Goal: Complete application form: Complete application form

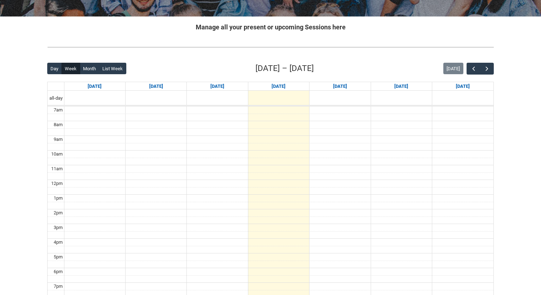
scroll to position [130, 0]
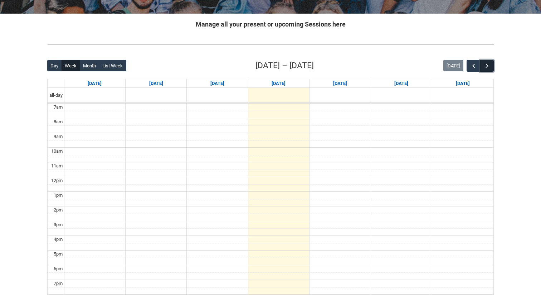
click at [486, 62] on button "button" at bounding box center [488, 66] width 14 height 12
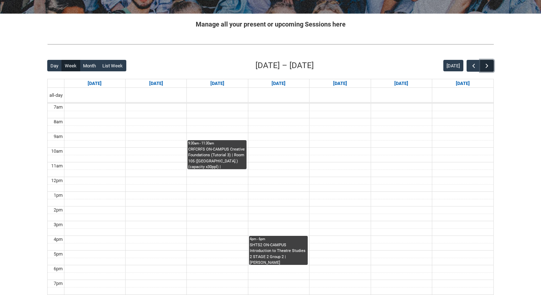
click at [486, 62] on button "button" at bounding box center [488, 66] width 14 height 12
click at [487, 67] on span "button" at bounding box center [487, 65] width 7 height 7
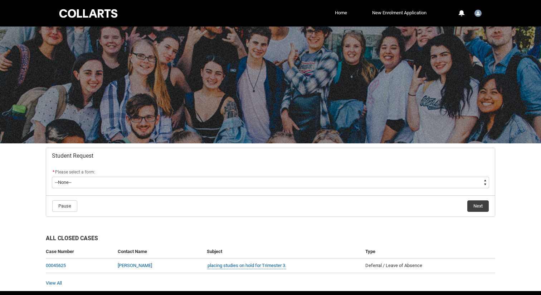
scroll to position [25, 0]
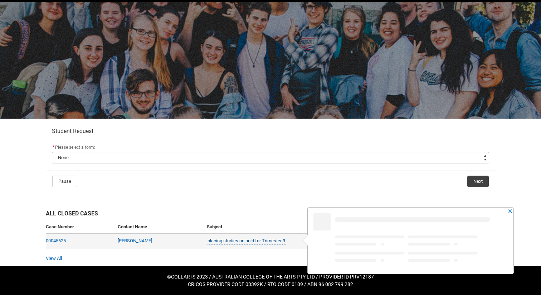
click at [266, 240] on link "placing studies on hold for Trimester 3." at bounding box center [247, 241] width 79 height 8
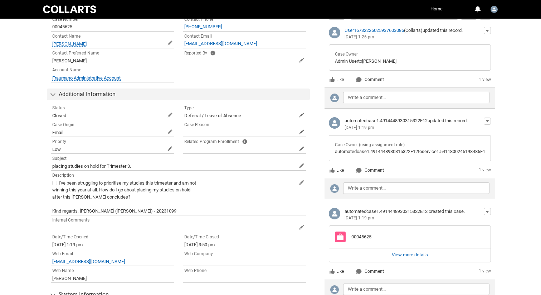
scroll to position [236, 0]
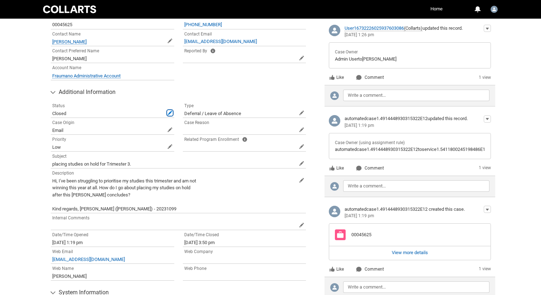
click at [168, 111] on span at bounding box center [170, 112] width 5 height 5
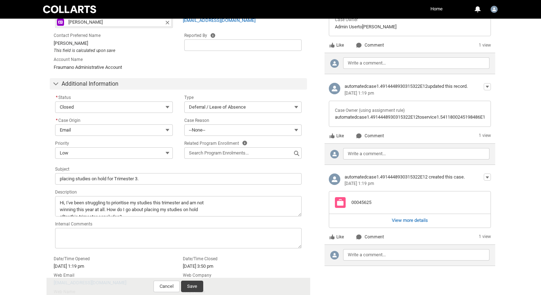
scroll to position [269, 0]
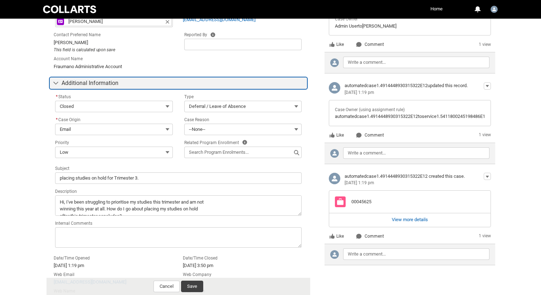
click at [191, 84] on button "Additional Information" at bounding box center [178, 82] width 257 height 11
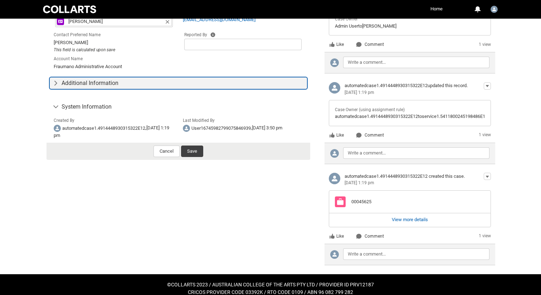
click at [191, 84] on button "Additional Information" at bounding box center [178, 82] width 257 height 11
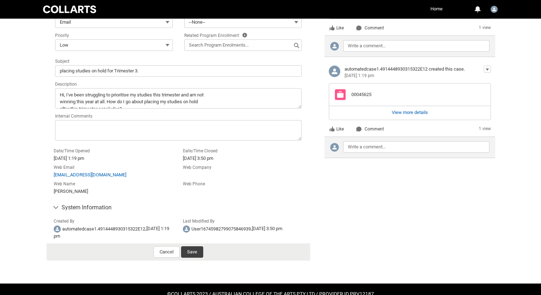
scroll to position [379, 0]
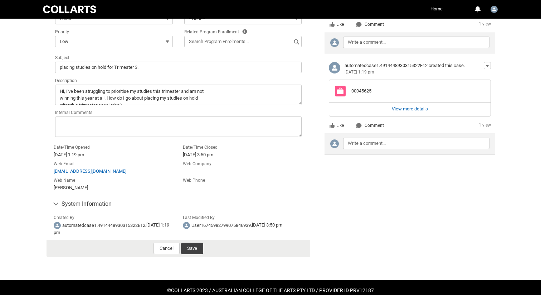
click at [192, 257] on records-form-footer "Cancel Save" at bounding box center [179, 248] width 264 height 17
click at [192, 249] on button "Save" at bounding box center [192, 247] width 22 height 11
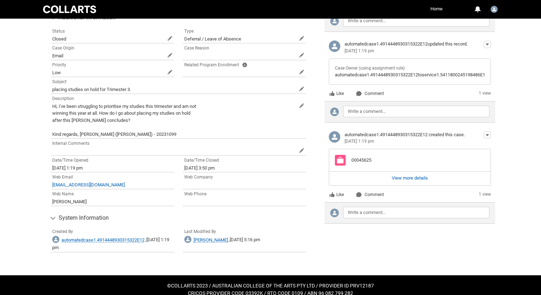
scroll to position [0, 0]
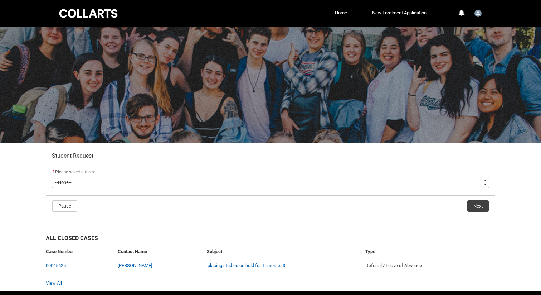
scroll to position [25, 0]
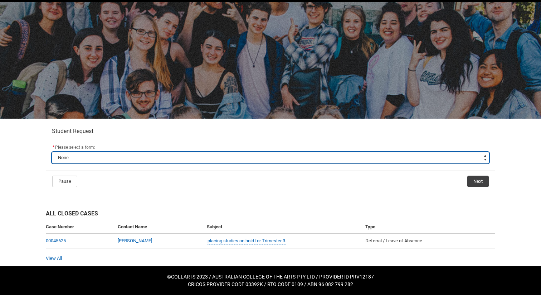
click at [59, 158] on select "--None-- Academic Transcript Application to Appeal Assignment Extension Change …" at bounding box center [271, 157] width 438 height 11
type lightning-select "Deferral_Leave_of_Absence_Choice"
click at [52, 152] on select "--None-- Academic Transcript Application to Appeal Assignment Extension Change …" at bounding box center [271, 157] width 438 height 11
select select "Deferral_Leave_of_Absence_Choice"
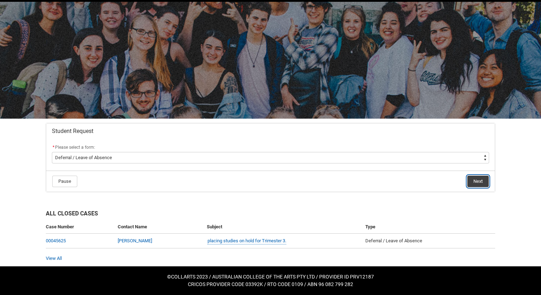
click at [481, 181] on button "Next" at bounding box center [478, 180] width 21 height 11
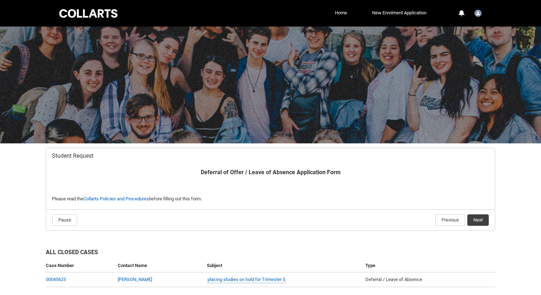
scroll to position [39, 0]
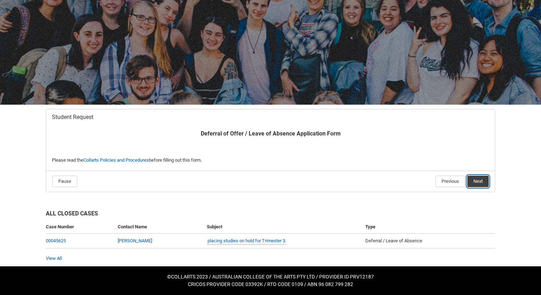
click at [480, 178] on button "Next" at bounding box center [478, 180] width 21 height 11
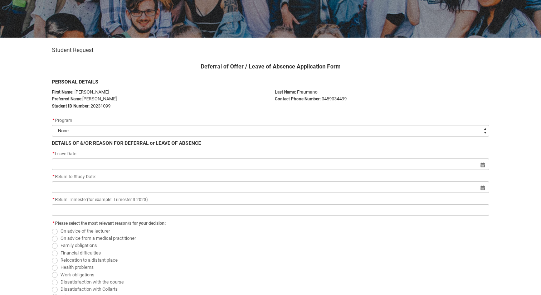
scroll to position [106, 0]
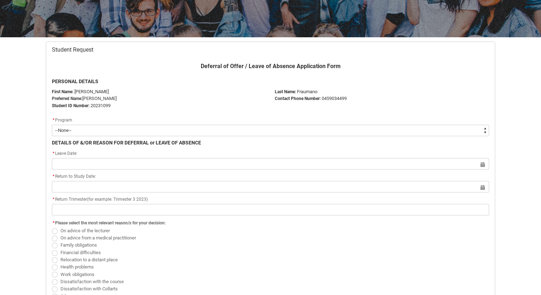
click at [442, 129] on select "--None-- Bachelor of Performing Arts (Acting)" at bounding box center [271, 130] width 438 height 11
type lightning-select "recordPicklist_ProgramEnrollment.a0jOZ000003EaoHYAS"
click at [52, 125] on select "--None-- Bachelor of Performing Arts (Acting)" at bounding box center [271, 130] width 438 height 11
select select "recordPicklist_ProgramEnrollment.a0jOZ000003EaoHYAS"
click at [197, 154] on div "* Leave Date:" at bounding box center [271, 153] width 438 height 9
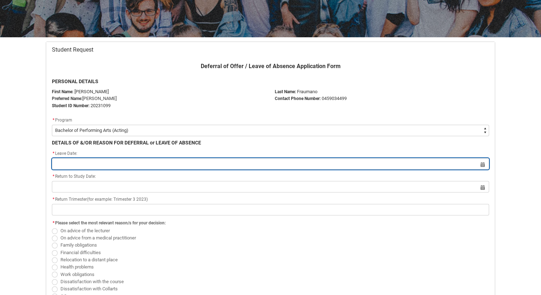
click at [197, 162] on input "Redu_Student_Request flow" at bounding box center [271, 163] width 438 height 11
select select "2025"
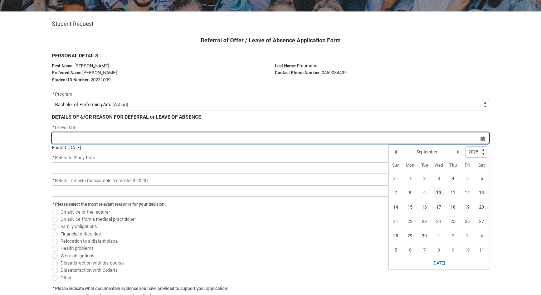
scroll to position [139, 0]
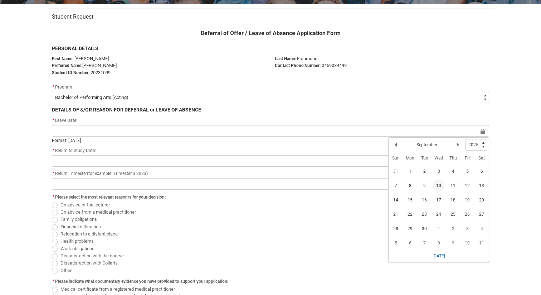
click at [440, 185] on span "10" at bounding box center [438, 185] width 11 height 11
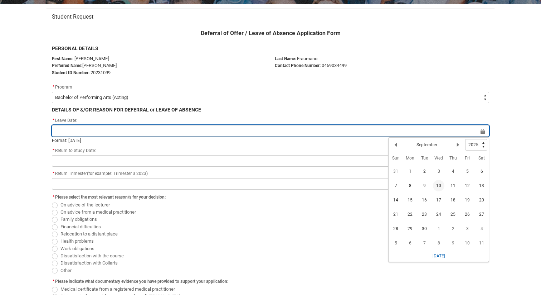
type lightning-datepicker "[DATE]"
type lightning-input "[DATE]"
type input "[DATE]"
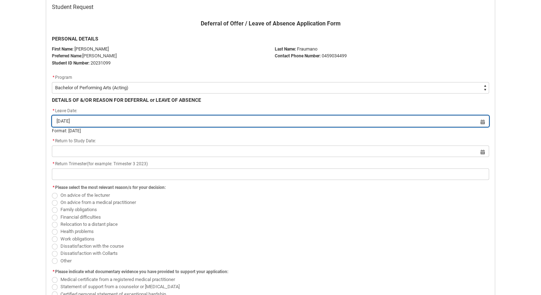
scroll to position [179, 0]
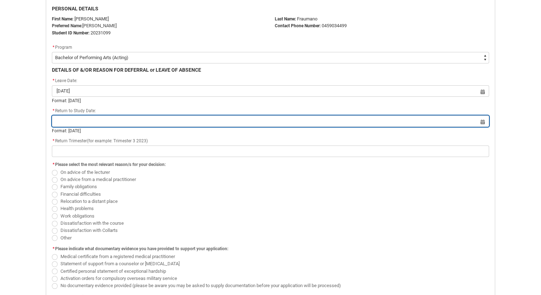
click at [186, 123] on input "Redu_Student_Request flow" at bounding box center [271, 120] width 438 height 11
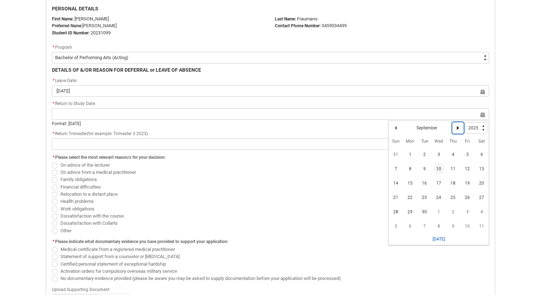
click at [458, 128] on lightning-primitive-icon "Date picker: September" at bounding box center [458, 127] width 5 height 5
click at [458, 128] on lightning-primitive-icon "Date picker: October" at bounding box center [458, 127] width 5 height 5
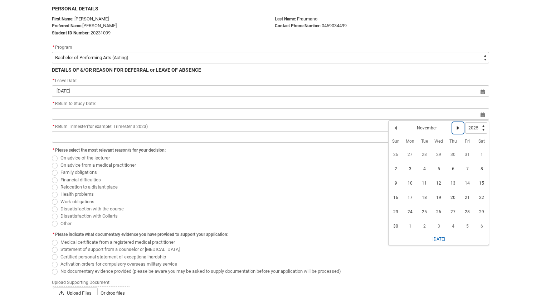
click at [458, 128] on lightning-primitive-icon "Date picker: November" at bounding box center [458, 127] width 5 height 5
click at [458, 128] on lightning-primitive-icon "Date picker: December" at bounding box center [458, 127] width 5 height 5
select select "2026"
click at [458, 128] on lightning-primitive-icon "Date picker: January" at bounding box center [458, 127] width 5 height 5
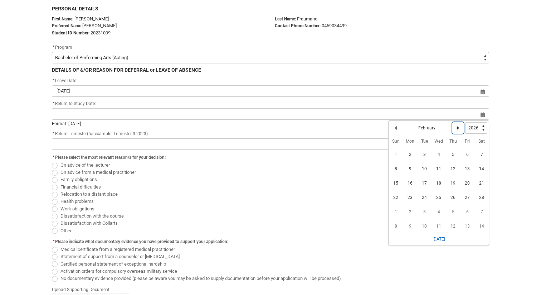
scroll to position [142, 0]
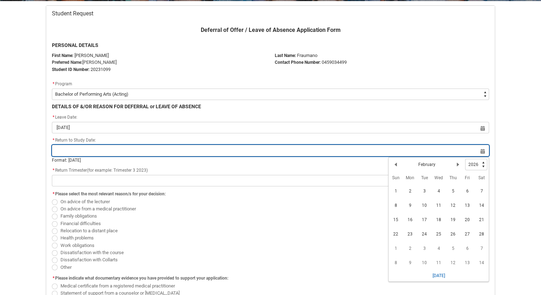
click at [164, 153] on input "Redu_Student_Request flow" at bounding box center [271, 150] width 438 height 11
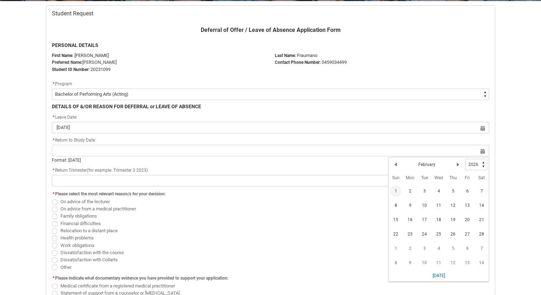
click at [396, 192] on span "1" at bounding box center [395, 190] width 11 height 11
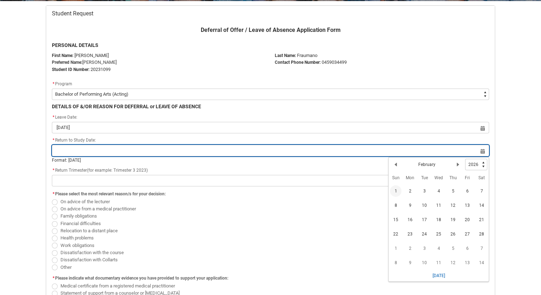
type lightning-datepicker "[DATE]"
type lightning-input "[DATE]"
type input "[DATE]"
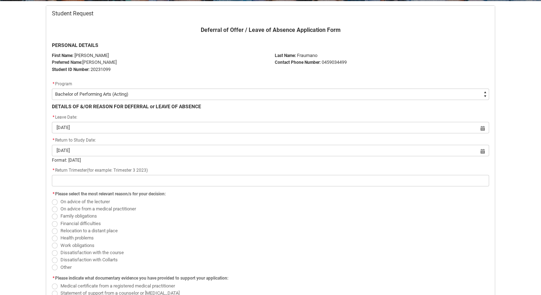
click at [156, 187] on flowruntime-screen-field "* Return Trimester(for example: Trimester 3 2023)" at bounding box center [271, 177] width 446 height 23
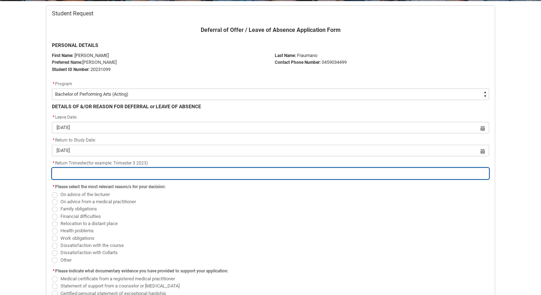
click at [156, 176] on input "Redu_Student_Request flow" at bounding box center [271, 173] width 438 height 11
type lightning-primitive-input-simple "T"
type input "T"
type lightning-primitive-input-simple "Te"
type input "Te"
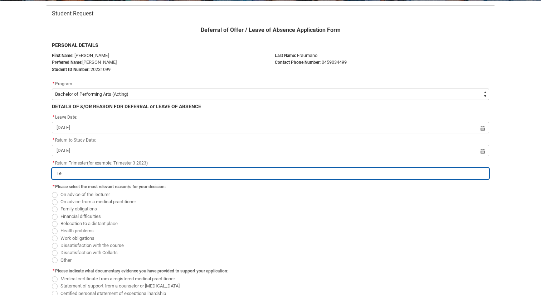
type lightning-primitive-input-simple "Tei"
type input "Tei"
type lightning-primitive-input-simple "Te"
type input "Te"
type lightning-primitive-input-simple "T"
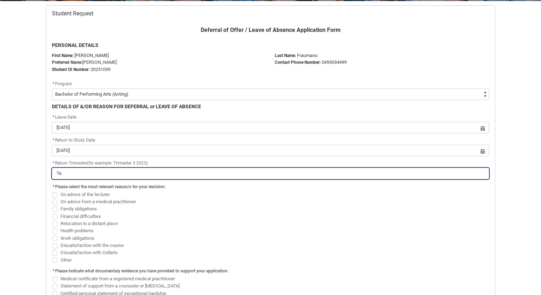
type input "T"
type lightning-primitive-input-simple "Tr"
type input "Tr"
type lightning-primitive-input-simple "Tri"
type input "Tri"
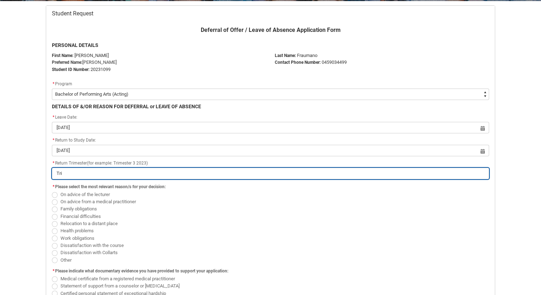
type lightning-primitive-input-simple "[MEDICAL_DATA]"
type input "[MEDICAL_DATA]"
type lightning-primitive-input-simple "Trist"
type input "Trist"
type lightning-primitive-input-simple "Tristm"
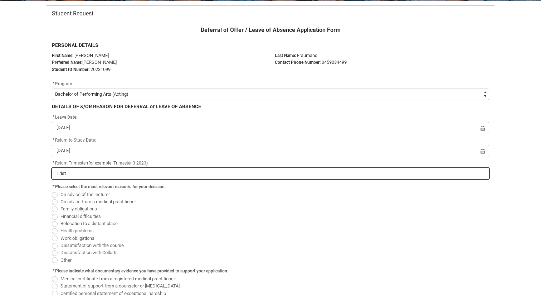
type input "Tristm"
type lightning-primitive-input-simple "Tristme"
type input "Tristme"
type lightning-primitive-input-simple "Tristm"
type input "Tristm"
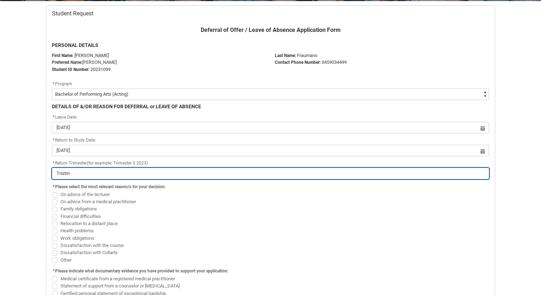
type lightning-primitive-input-simple "Trist"
type input "Trist"
type lightning-primitive-input-simple "[MEDICAL_DATA]"
type input "[MEDICAL_DATA]"
type lightning-primitive-input-simple "Tri"
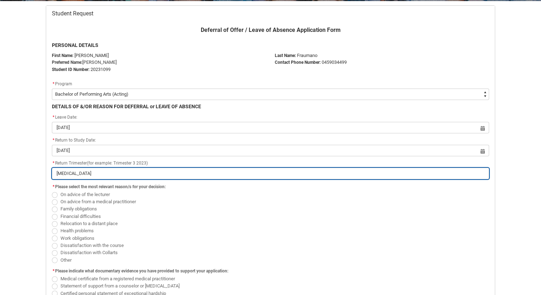
type input "Tri"
type lightning-primitive-input-simple "Trim"
type input "Trim"
type lightning-primitive-input-simple "Trime"
type input "Trime"
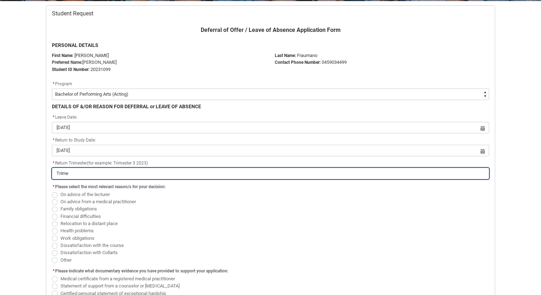
type lightning-primitive-input-simple "Trimes"
type input "Trimes"
type lightning-primitive-input-simple "Trimest"
type input "Trimest"
type lightning-primitive-input-simple "Trimeste"
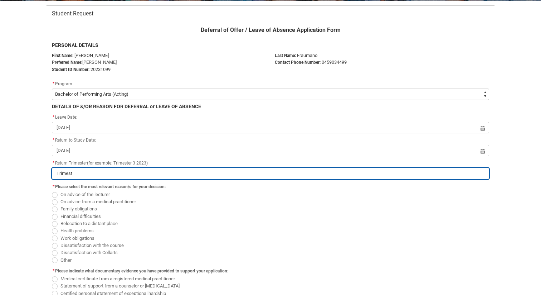
type input "Trimeste"
type lightning-primitive-input-simple "Trimester"
type input "Trimester"
type lightning-primitive-input-simple "Trimester"
type input "Trimester"
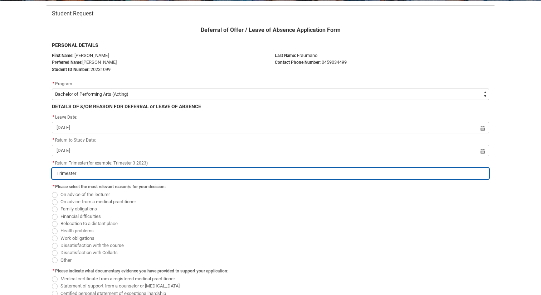
type lightning-primitive-input-simple "Trimester 1"
type input "Trimester 1"
type lightning-primitive-input-simple "Trimester 1"
type input "Trimester 1"
type lightning-primitive-input-simple "Trimester 1 2"
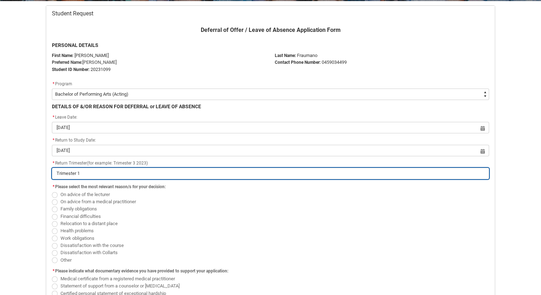
type input "Trimester 1 2"
type lightning-primitive-input-simple "Trimester 1 20"
type input "Trimester 1 20"
type lightning-primitive-input-simple "Trimester 1 202"
type input "Trimester 1 202"
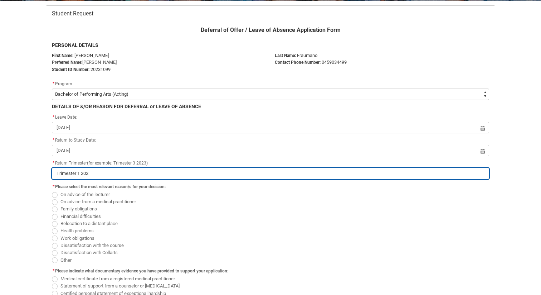
type lightning-primitive-input-simple "Trimester 1 2026"
type input "Trimester 1 2026"
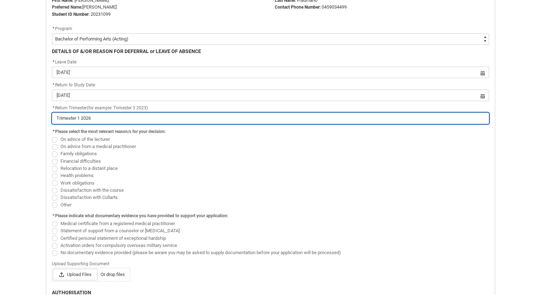
scroll to position [200, 0]
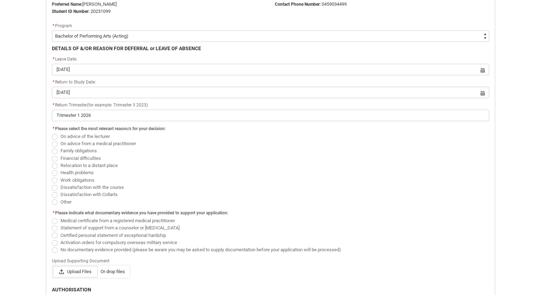
click at [56, 178] on span "Redu_Student_Request flow" at bounding box center [55, 180] width 6 height 6
click at [52, 176] on input "Work obligations" at bounding box center [52, 176] width 0 height 0
radio input "true"
click at [56, 175] on span "Redu_Student_Request flow" at bounding box center [55, 173] width 6 height 6
click at [52, 169] on input "Health problems" at bounding box center [52, 169] width 0 height 0
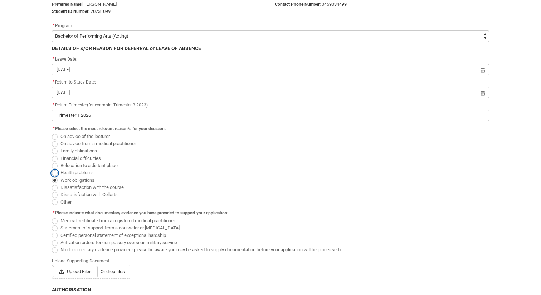
radio input "true"
click at [57, 200] on span "Redu_Student_Request flow" at bounding box center [55, 202] width 6 height 6
click at [52, 198] on input "Other" at bounding box center [52, 198] width 0 height 0
radio input "true"
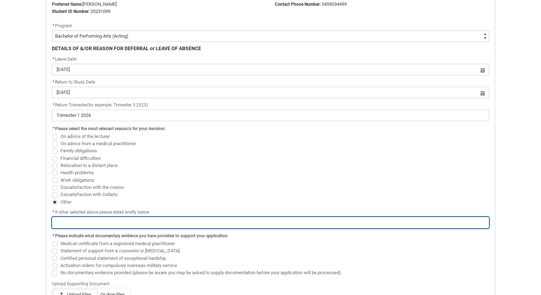
click at [90, 224] on input "Redu_Student_Request flow" at bounding box center [271, 222] width 438 height 11
type lightning-primitive-input-simple "a"
type input "a"
type lightning-primitive-input-simple "a"
type input "a"
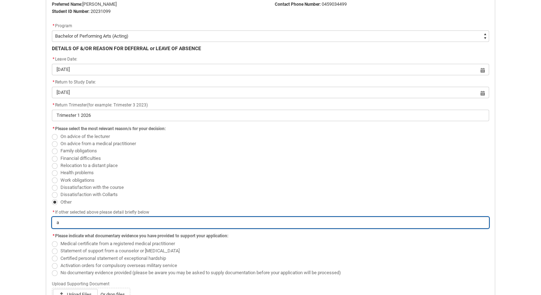
type lightning-primitive-input-simple "a m"
type input "a m"
type lightning-primitive-input-simple "a me"
type input "a me"
type lightning-primitive-input-simple "a mei"
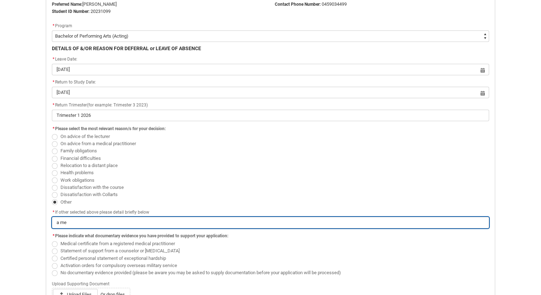
type input "a mei"
type lightning-primitive-input-simple "a me"
type input "a me"
type lightning-primitive-input-simple "a m"
type input "a m"
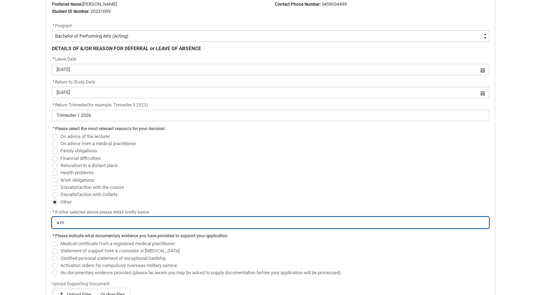
type lightning-primitive-input-simple "a mi"
type input "a mi"
type lightning-primitive-input-simple "a mix"
type input "a mix"
type lightning-primitive-input-simple "a mixt"
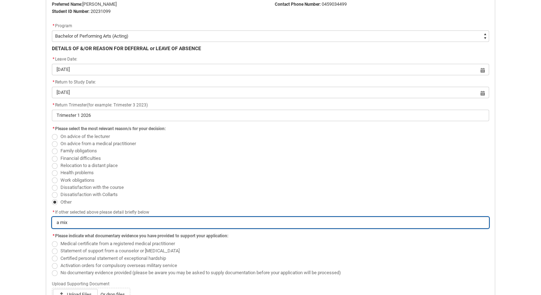
type input "a mixt"
type lightning-primitive-input-simple "a mixtu"
type input "a mixtu"
type lightning-primitive-input-simple "a mixtur"
type input "a mixtur"
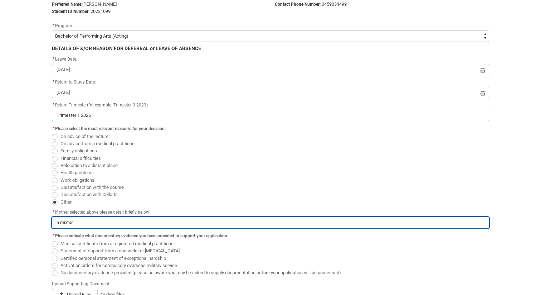
type lightning-primitive-input-simple "a mixture"
type input "a mixture"
type lightning-primitive-input-simple "a mixture"
type input "a mixture"
type lightning-primitive-input-simple "a mixture o"
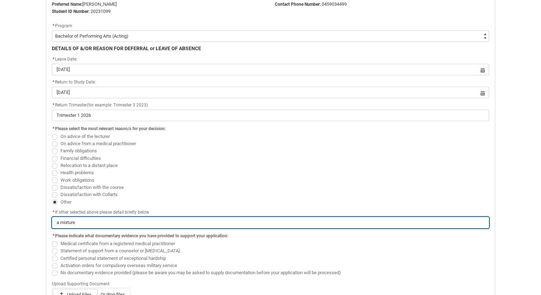
type input "a mixture o"
type lightning-primitive-input-simple "a mixture of"
type input "a mixture of"
type lightning-primitive-input-simple "a mixture of"
type input "a mixture of"
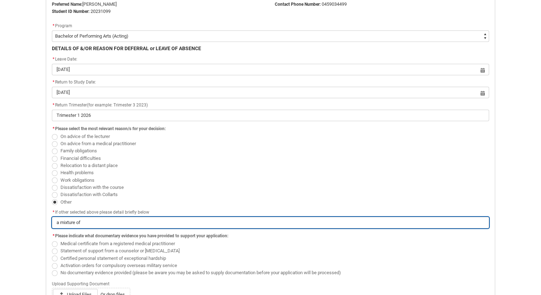
type lightning-primitive-input-simple "a mixture of f"
type input "a mixture of f"
type lightning-primitive-input-simple "a mixture of fi"
type input "a mixture of fi"
type lightning-primitive-input-simple "a mixture of fin"
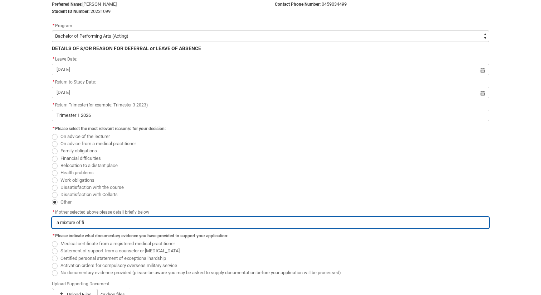
type input "a mixture of fin"
type lightning-primitive-input-simple "a mixture of fina"
type input "a mixture of fina"
type lightning-primitive-input-simple "a mixture of finat"
type input "a mixture of finat"
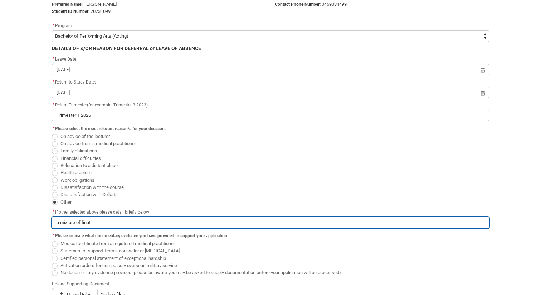
type lightning-primitive-input-simple "a mixture of finati"
type input "a mixture of finati"
type lightning-primitive-input-simple "a mixture of finatio"
type input "a mixture of finatio"
type lightning-primitive-input-simple "a mixture of fination"
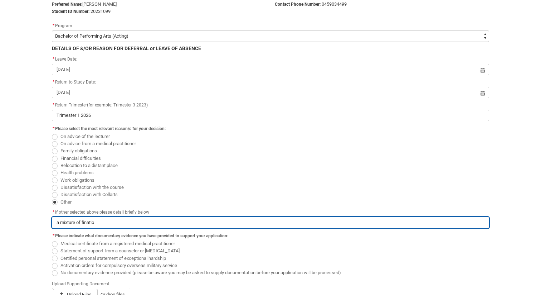
type input "a mixture of fination"
type lightning-primitive-input-simple "a mixture of fination"
type input "a mixture of fination"
type lightning-primitive-input-simple "a mixture of fination"
type input "a mixture of fination"
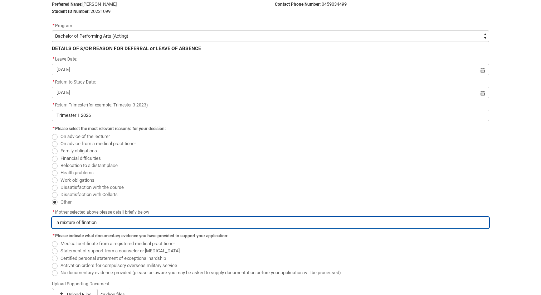
type lightning-primitive-input-simple "a mixture of finatio"
type input "a mixture of finatio"
type lightning-primitive-input-simple "a mixture of finati"
type input "a mixture of finati"
type lightning-primitive-input-simple "a mixture of finat"
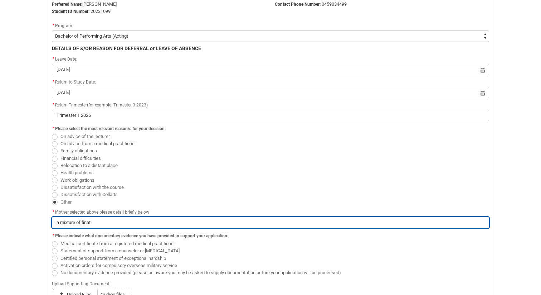
type input "a mixture of finat"
type lightning-primitive-input-simple "a mixture of fina"
type input "a mixture of fina"
type lightning-primitive-input-simple "a mixture of fin"
type input "a mixture of fin"
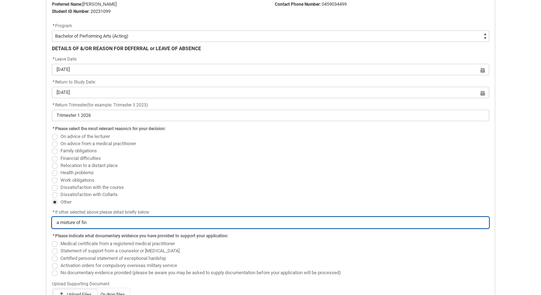
type lightning-primitive-input-simple "a mixture of fina"
type input "a mixture of fina"
type lightning-primitive-input-simple "a mixture of [PERSON_NAME]"
type input "a mixture of [PERSON_NAME]"
type lightning-primitive-input-simple "a mixture of finani"
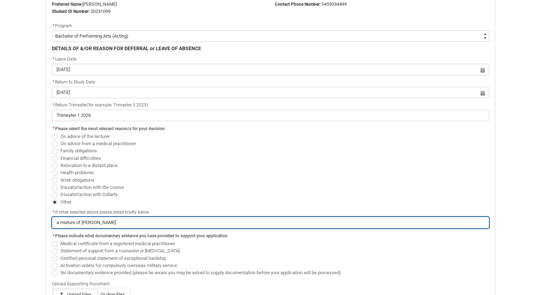
type input "a mixture of finani"
type lightning-primitive-input-simple "a mixture of finania"
type input "a mixture of finania"
type lightning-primitive-input-simple "a mixture of finanial"
type input "a mixture of finanial"
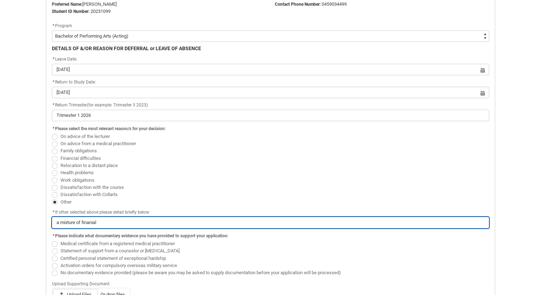
type lightning-primitive-input-simple "a mixture of finanial"
type input "a mixture of finanial"
type lightning-primitive-input-simple "a mixture of finanial d"
type input "a mixture of finanial d"
type lightning-primitive-input-simple "a mixture of finanial"
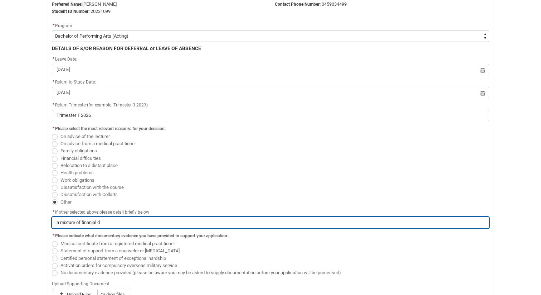
type input "a mixture of finanial"
type lightning-primitive-input-simple "a mixture of finanial"
type input "a mixture of finanial"
type lightning-primitive-input-simple "a mixture of finania"
type input "a mixture of finania"
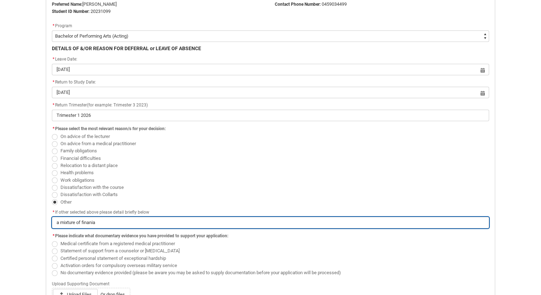
type lightning-primitive-input-simple "a mixture of finani"
type input "a mixture of finani"
type lightning-primitive-input-simple "a mixture of [PERSON_NAME]"
type input "a mixture of [PERSON_NAME]"
type lightning-primitive-input-simple "a mixture of fina"
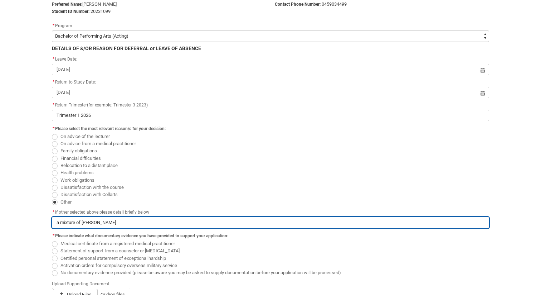
type input "a mixture of fina"
type lightning-primitive-input-simple "a mixture of fin"
type input "a mixture of fin"
type lightning-primitive-input-simple "a mixture of fi"
type input "a mixture of fi"
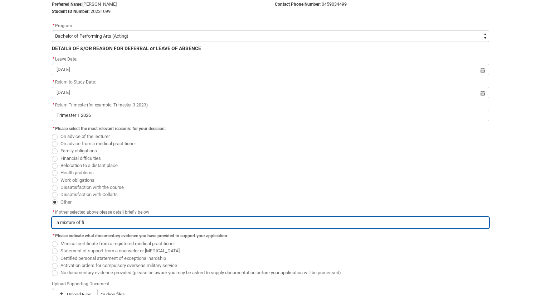
type lightning-primitive-input-simple "a mixture of f"
type input "a mixture of f"
type lightning-primitive-input-simple "a mixture of"
type input "a mixture of"
type lightning-primitive-input-simple "a mixture of F"
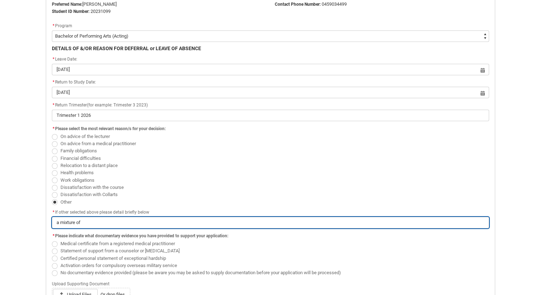
type input "a mixture of F"
type lightning-primitive-input-simple "a mixture of Fi"
type input "a mixture of Fi"
type lightning-primitive-input-simple "a mixture of Fin"
type input "a mixture of Fin"
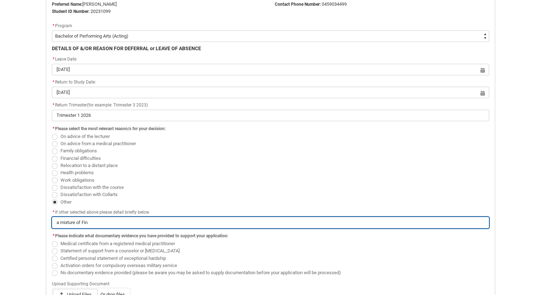
type lightning-primitive-input-simple "a mixture of Fina"
type input "a mixture of Fina"
type lightning-primitive-input-simple "a mixture of [PERSON_NAME]"
type input "a mixture of [PERSON_NAME]"
type lightning-primitive-input-simple "a mixture of Financ"
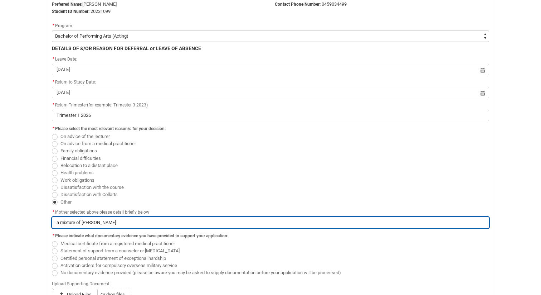
type input "a mixture of Financ"
type lightning-primitive-input-simple "a mixture of Financi"
type input "a mixture of Financi"
type lightning-primitive-input-simple "a mixture of Financia"
type input "a mixture of Financia"
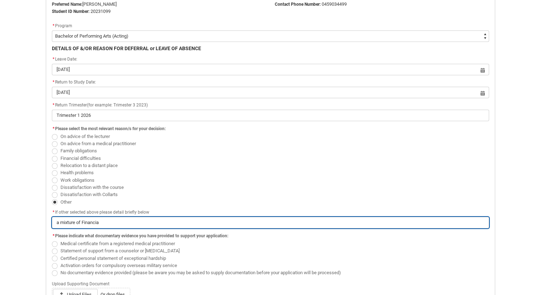
type lightning-primitive-input-simple "a mixture of Financial"
type input "a mixture of Financial"
type lightning-primitive-input-simple "a mixture of Financial"
type input "a mixture of Financial"
type lightning-primitive-input-simple "a mixture of Financial D"
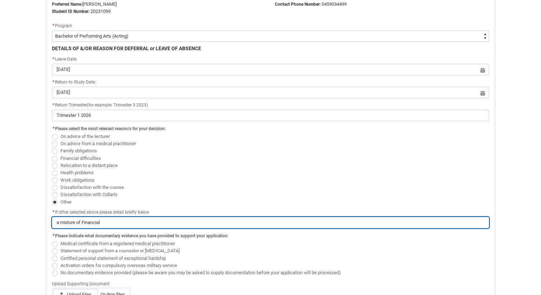
type input "a mixture of Financial D"
type lightning-primitive-input-simple "a mixture of Financial Di"
type input "a mixture of Financial Di"
type lightning-primitive-input-simple "a mixture of Financial Dif"
type input "a mixture of Financial Dif"
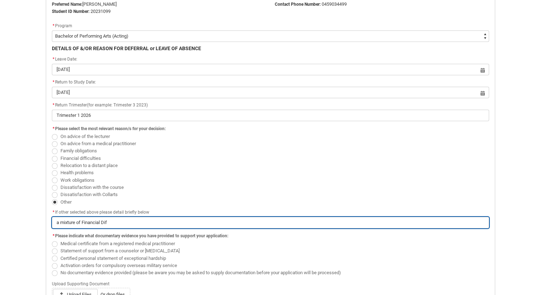
type lightning-primitive-input-simple "a mixture of Financial Diff"
type input "a mixture of Financial Diff"
type lightning-primitive-input-simple "a mixture of Financial Diffe"
type input "a mixture of Financial Diffe"
type lightning-primitive-input-simple "a mixture of Financial Diffei"
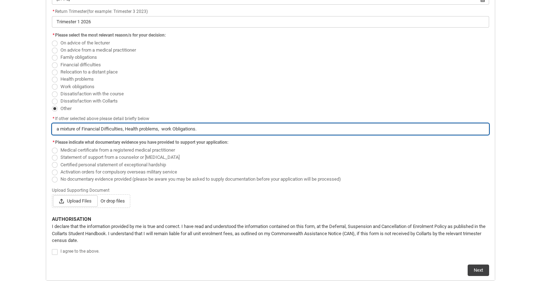
scroll to position [294, 0]
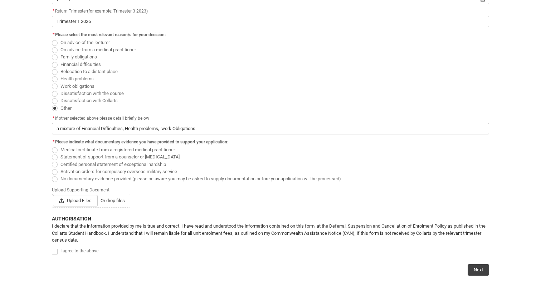
click at [56, 181] on span "Redu_Student_Request flow" at bounding box center [55, 179] width 6 height 6
click at [52, 175] on input "No documentary evidence provided (please be aware you may be asked to supply do…" at bounding box center [52, 174] width 0 height 0
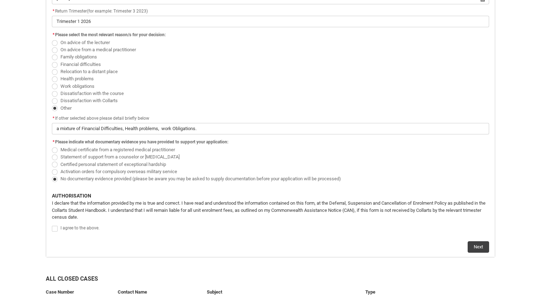
click at [53, 171] on span "Redu_Student_Request flow" at bounding box center [55, 172] width 6 height 6
click at [52, 168] on input "Activation orders for compulsory overseas military service" at bounding box center [52, 167] width 0 height 0
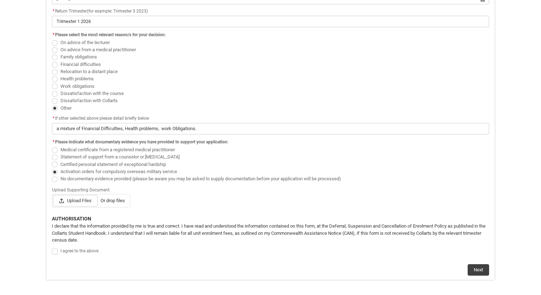
click at [57, 182] on span "No documentary evidence provided (please be aware you may be asked to supply do…" at bounding box center [271, 178] width 438 height 7
click at [56, 179] on span "Redu_Student_Request flow" at bounding box center [55, 179] width 6 height 6
click at [52, 175] on input "No documentary evidence provided (please be aware you may be asked to supply do…" at bounding box center [52, 174] width 0 height 0
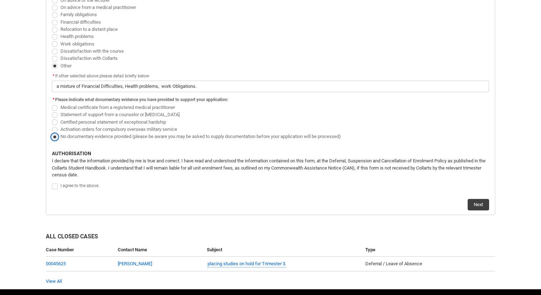
scroll to position [337, 0]
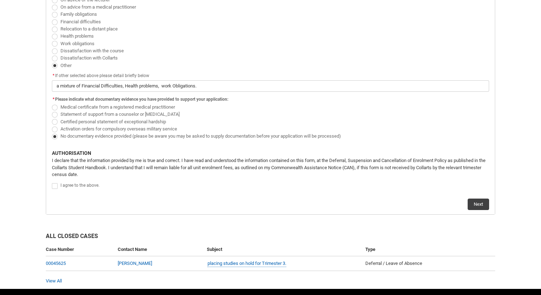
click at [60, 182] on span "Redu_Student_Request flow" at bounding box center [56, 185] width 9 height 7
click at [48, 184] on flowruntime-screen-field "I agree to the above." at bounding box center [271, 187] width 446 height 12
click at [55, 183] on span "Redu_Student_Request flow" at bounding box center [55, 186] width 6 height 6
click at [52, 182] on input "Redu_Student_Request flow" at bounding box center [52, 182] width 0 height 0
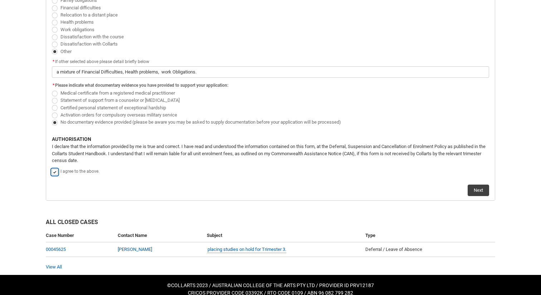
scroll to position [359, 0]
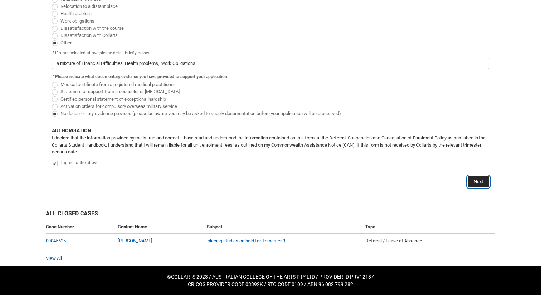
click at [481, 186] on button "Next" at bounding box center [478, 181] width 21 height 11
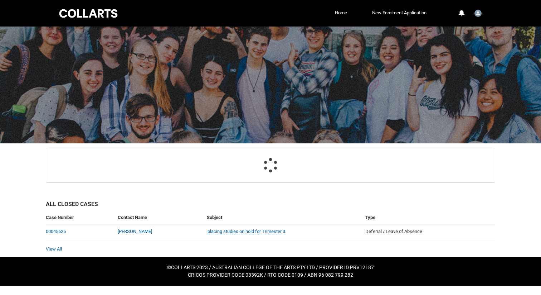
scroll to position [11, 0]
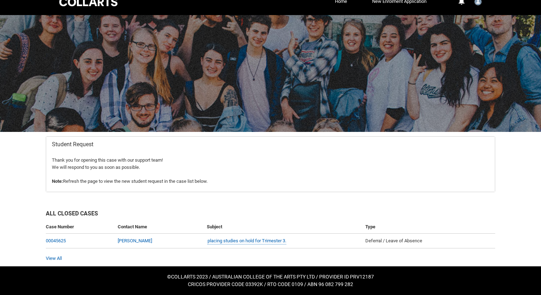
click at [70, 6] on div at bounding box center [88, 1] width 61 height 11
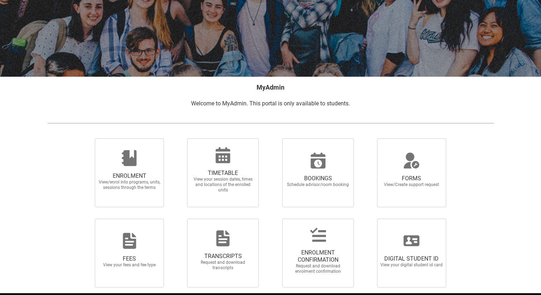
scroll to position [94, 0]
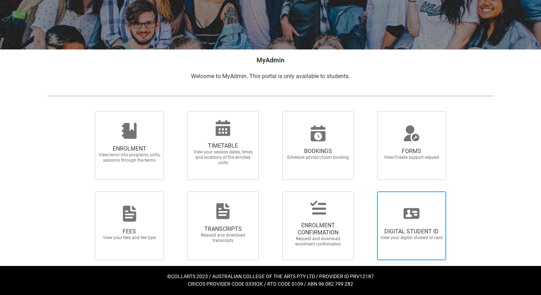
click at [398, 248] on span "DIGITAL STUDENT ID View your digital student id card" at bounding box center [411, 225] width 69 height 69
click at [369, 191] on input "DIGITAL STUDENT ID View your digital student id card" at bounding box center [368, 191] width 0 height 0
